Goal: Check status: Check status

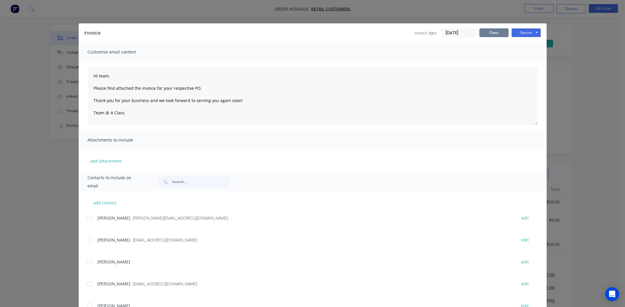
click at [247, 32] on button "Close" at bounding box center [493, 32] width 29 height 9
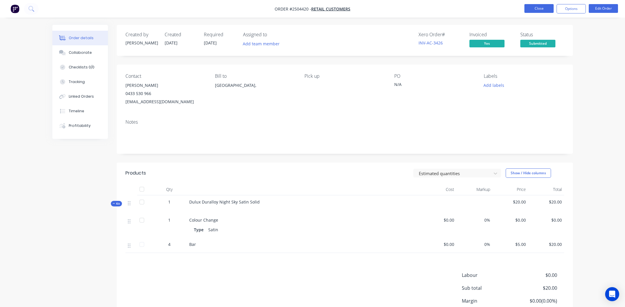
click at [247, 7] on button "Close" at bounding box center [538, 8] width 29 height 9
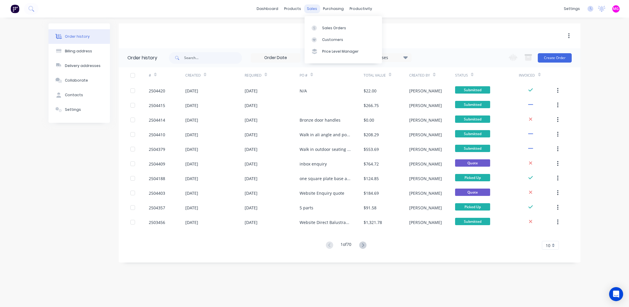
click at [247, 8] on div "sales" at bounding box center [312, 8] width 16 height 9
click at [247, 28] on div "Sales Orders" at bounding box center [334, 27] width 24 height 5
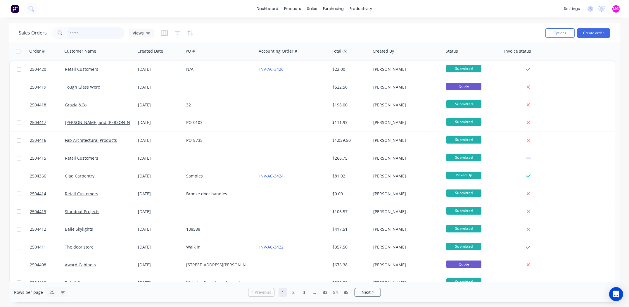
click at [78, 30] on input "text" at bounding box center [96, 33] width 57 height 12
click at [105, 33] on input "text" at bounding box center [96, 33] width 57 height 12
type input "[PERSON_NAME]"
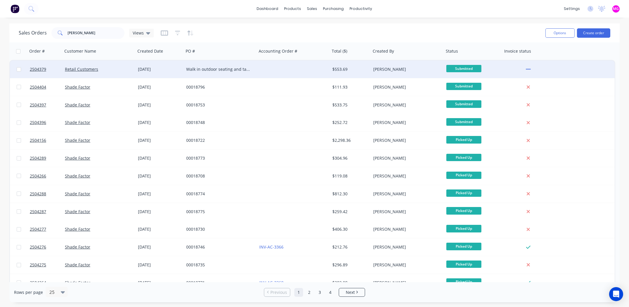
click at [238, 68] on div "Walk in outdoor seating and tables" at bounding box center [218, 69] width 65 height 6
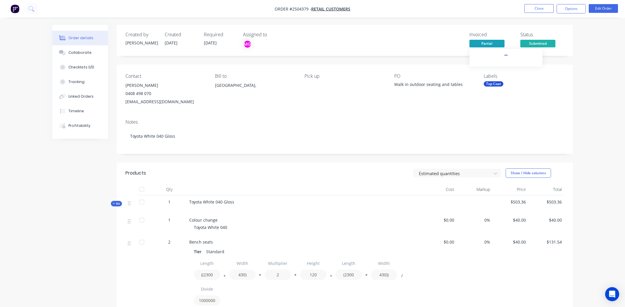
click at [247, 46] on span "Partial" at bounding box center [486, 43] width 35 height 7
click at [247, 44] on span "Partial" at bounding box center [486, 43] width 35 height 7
click at [247, 115] on link "INV-AC-3413" at bounding box center [487, 115] width 24 height 6
click at [247, 108] on link "view" at bounding box center [528, 109] width 9 height 6
click at [247, 10] on button "Options" at bounding box center [571, 8] width 29 height 9
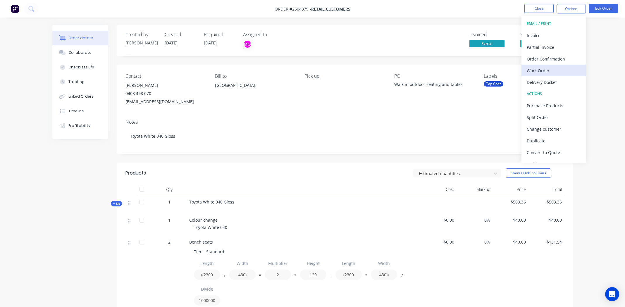
click at [247, 71] on div "Work Order" at bounding box center [554, 70] width 54 height 8
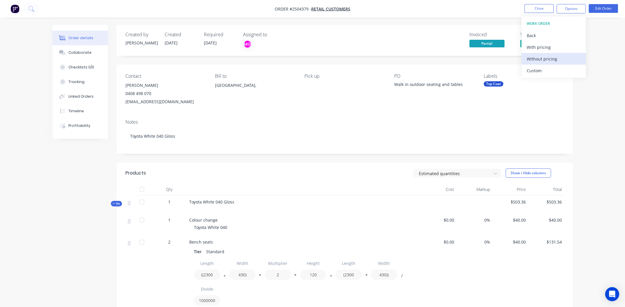
click at [247, 59] on div "Without pricing" at bounding box center [554, 59] width 54 height 8
click at [247, 9] on button "Close" at bounding box center [538, 8] width 29 height 9
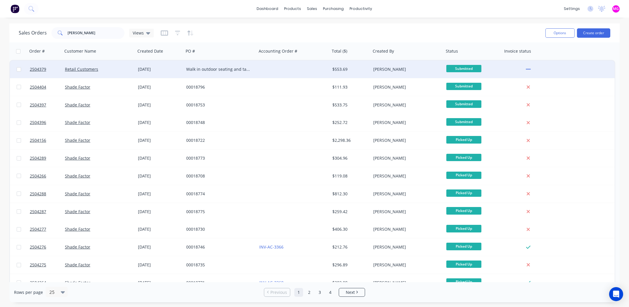
click at [247, 77] on div at bounding box center [293, 70] width 73 height 18
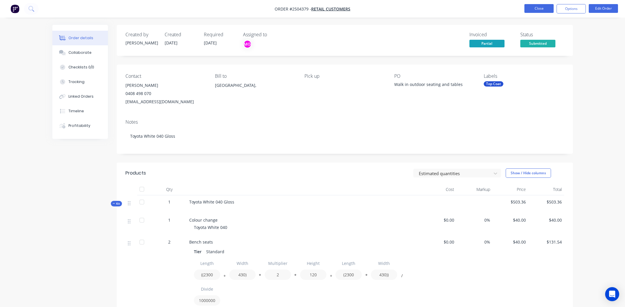
click at [247, 8] on button "Close" at bounding box center [538, 8] width 29 height 9
